Goal: Book appointment/travel/reservation

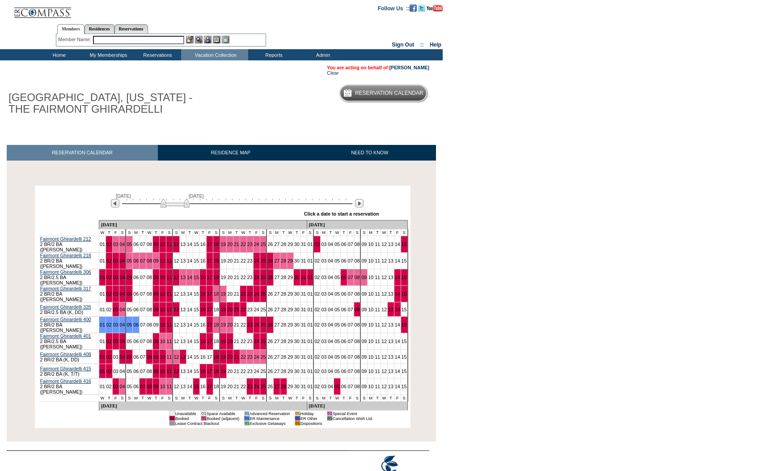
drag, startPoint x: 135, startPoint y: 205, endPoint x: 174, endPoint y: 204, distance: 38.5
click at [174, 204] on img at bounding box center [175, 203] width 29 height 9
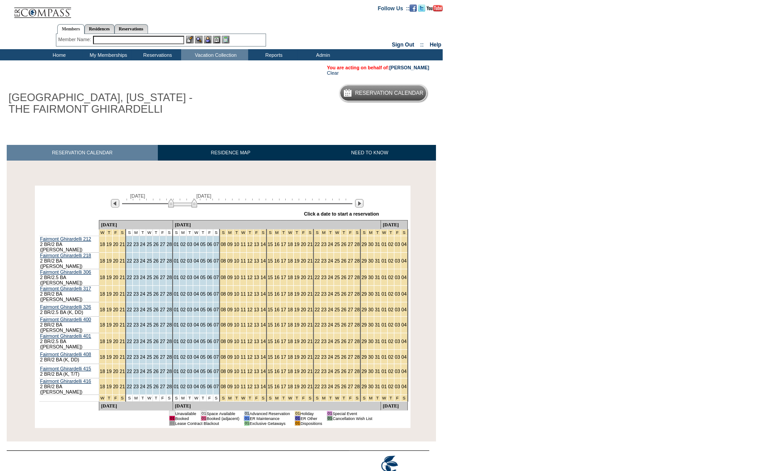
drag, startPoint x: 166, startPoint y: 204, endPoint x: 173, endPoint y: 204, distance: 7.7
click at [173, 204] on img at bounding box center [182, 203] width 29 height 9
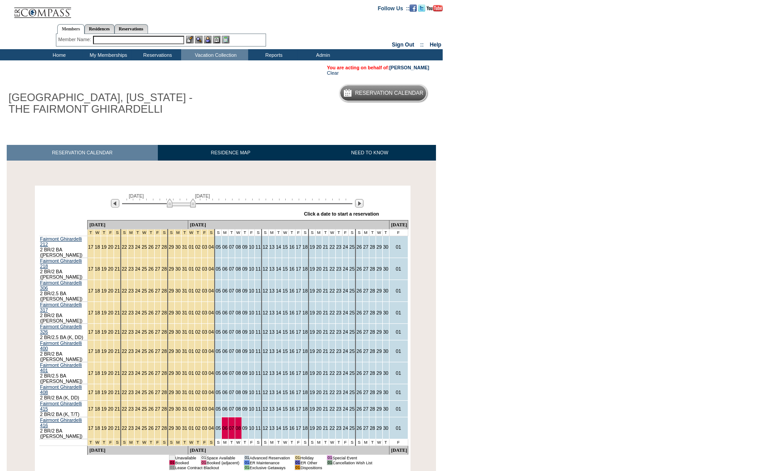
click at [174, 207] on img at bounding box center [181, 203] width 29 height 9
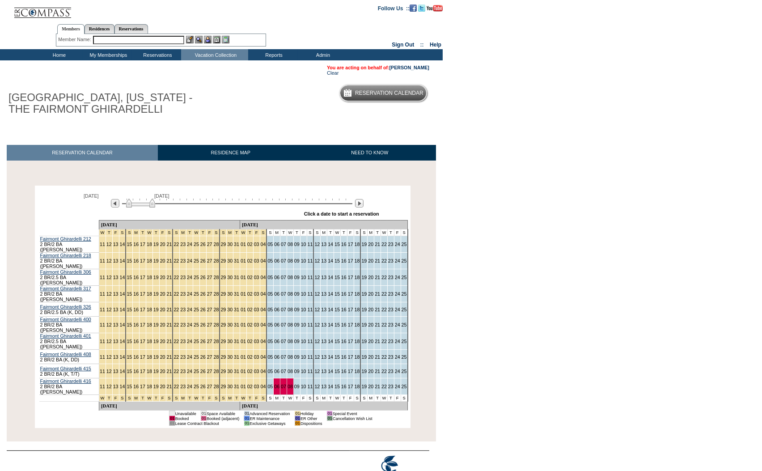
drag, startPoint x: 182, startPoint y: 207, endPoint x: 144, endPoint y: 210, distance: 38.6
click at [144, 208] on div "[DATE] [DATE]" at bounding box center [235, 200] width 258 height 15
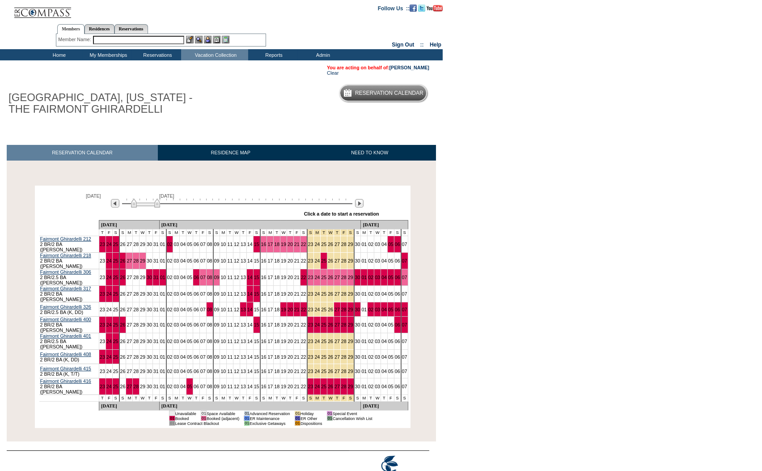
click at [153, 207] on img at bounding box center [145, 203] width 29 height 9
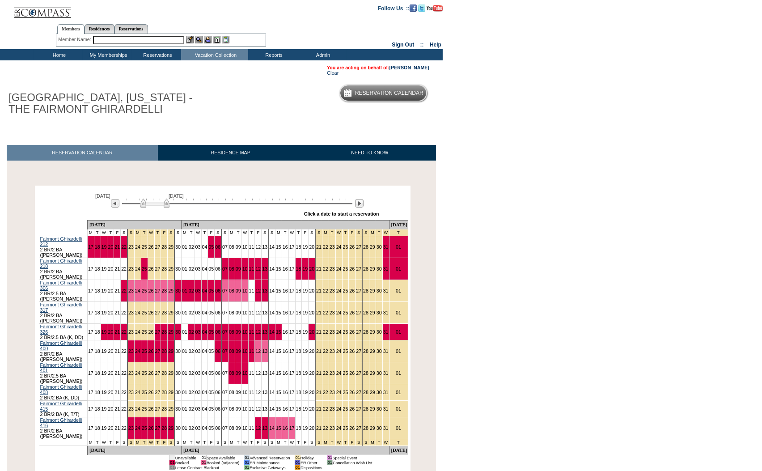
click at [163, 205] on img at bounding box center [154, 203] width 29 height 9
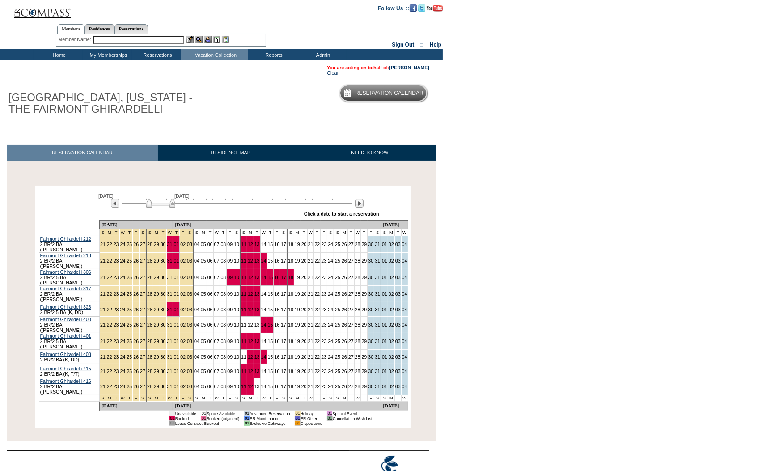
drag, startPoint x: 164, startPoint y: 205, endPoint x: 170, endPoint y: 205, distance: 5.8
click at [170, 205] on img at bounding box center [160, 203] width 29 height 9
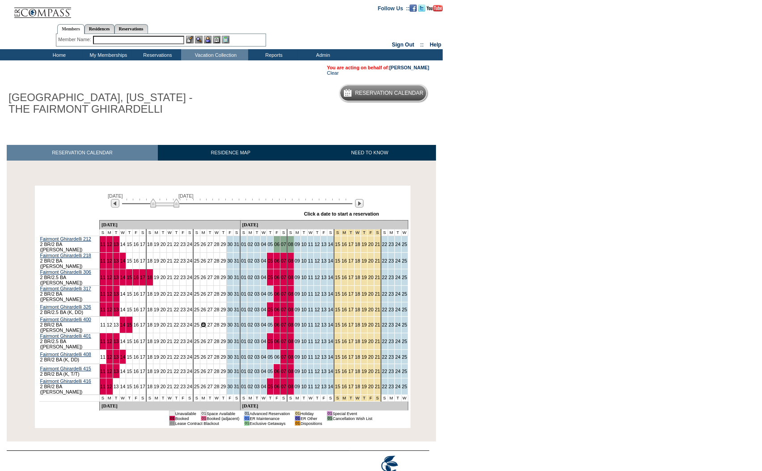
click at [201, 322] on link "26" at bounding box center [203, 324] width 5 height 5
